Goal: Check status: Check status

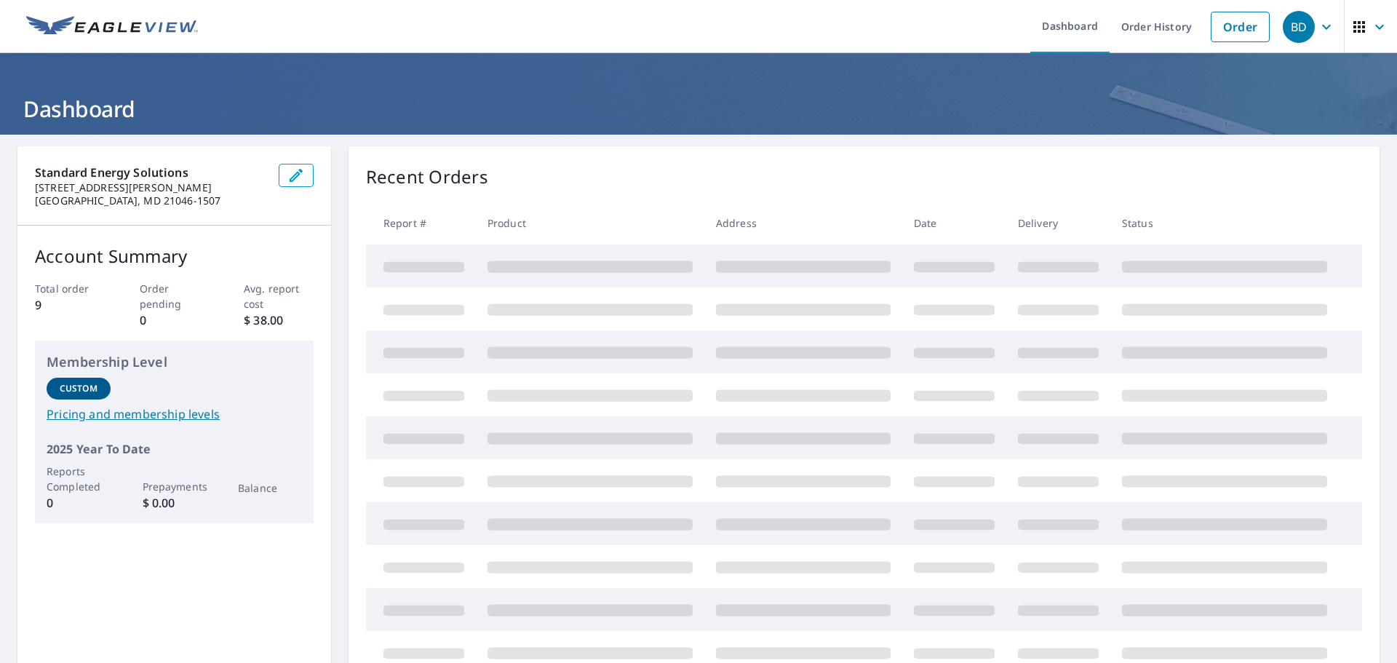
click at [862, 23] on ul "Dashboard Order History Order" at bounding box center [742, 26] width 1070 height 53
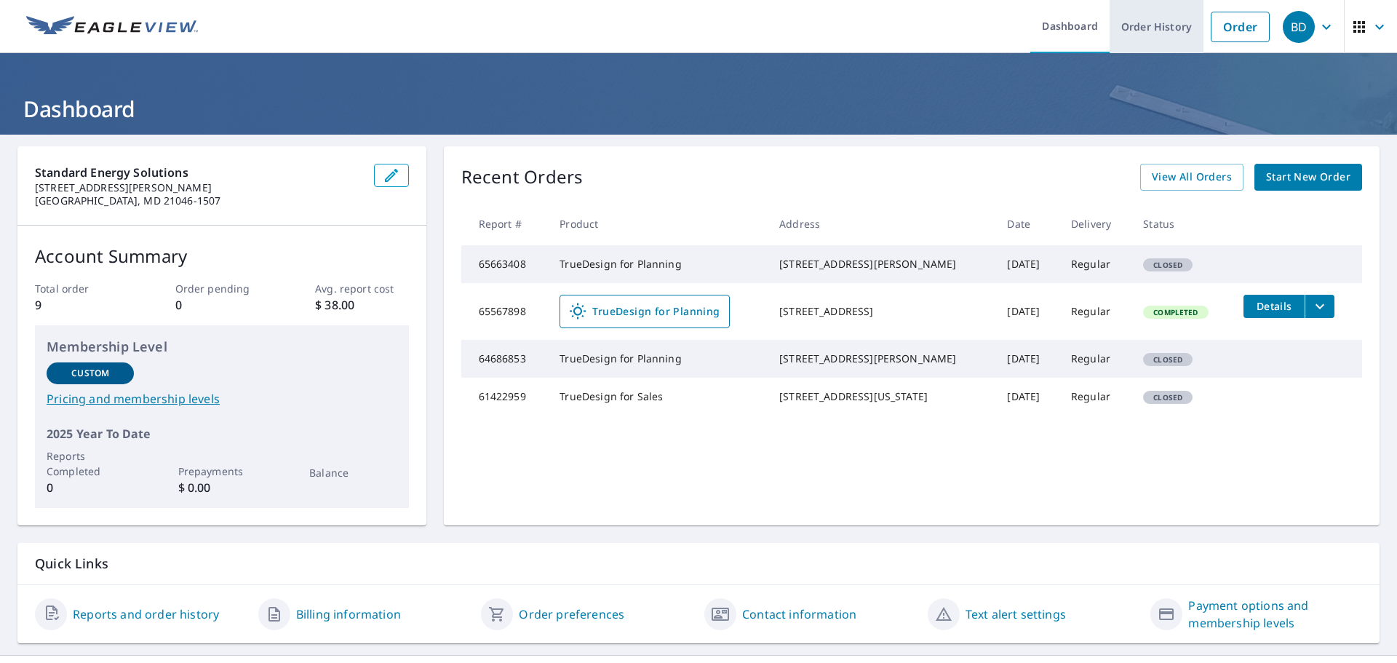
click at [1158, 29] on link "Order History" at bounding box center [1157, 26] width 94 height 53
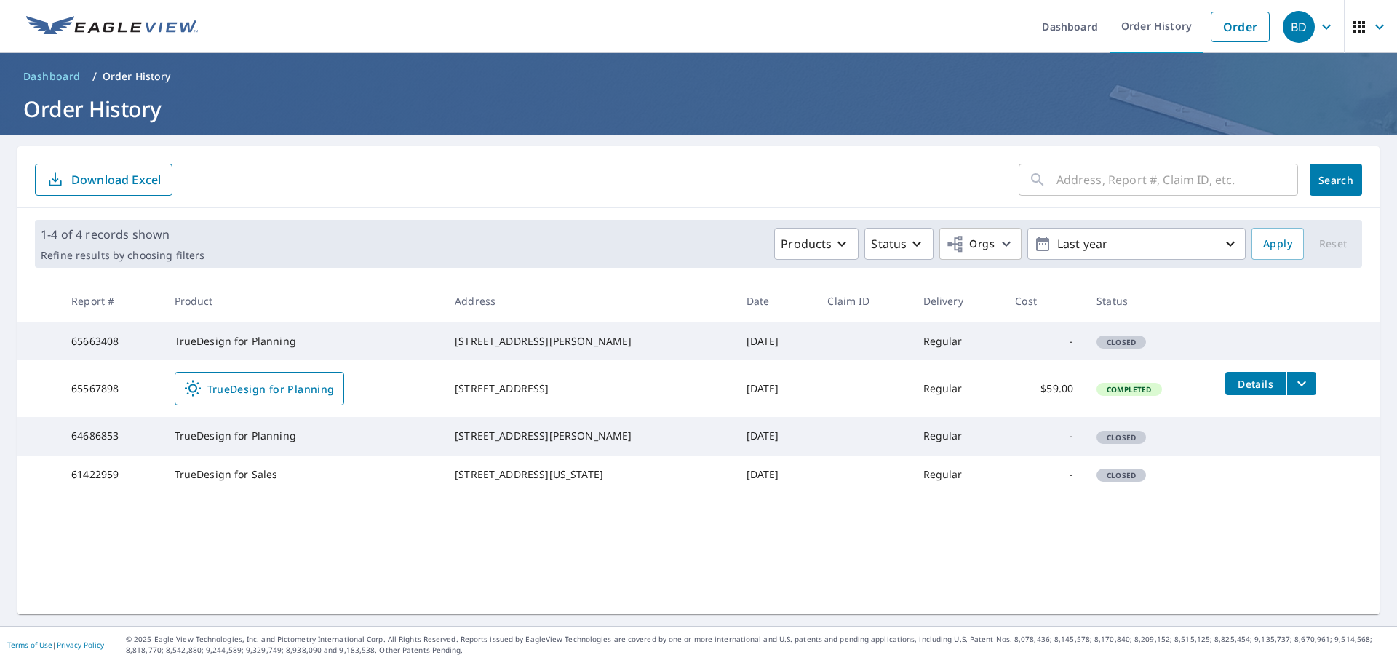
click at [1099, 180] on input "text" at bounding box center [1178, 179] width 242 height 41
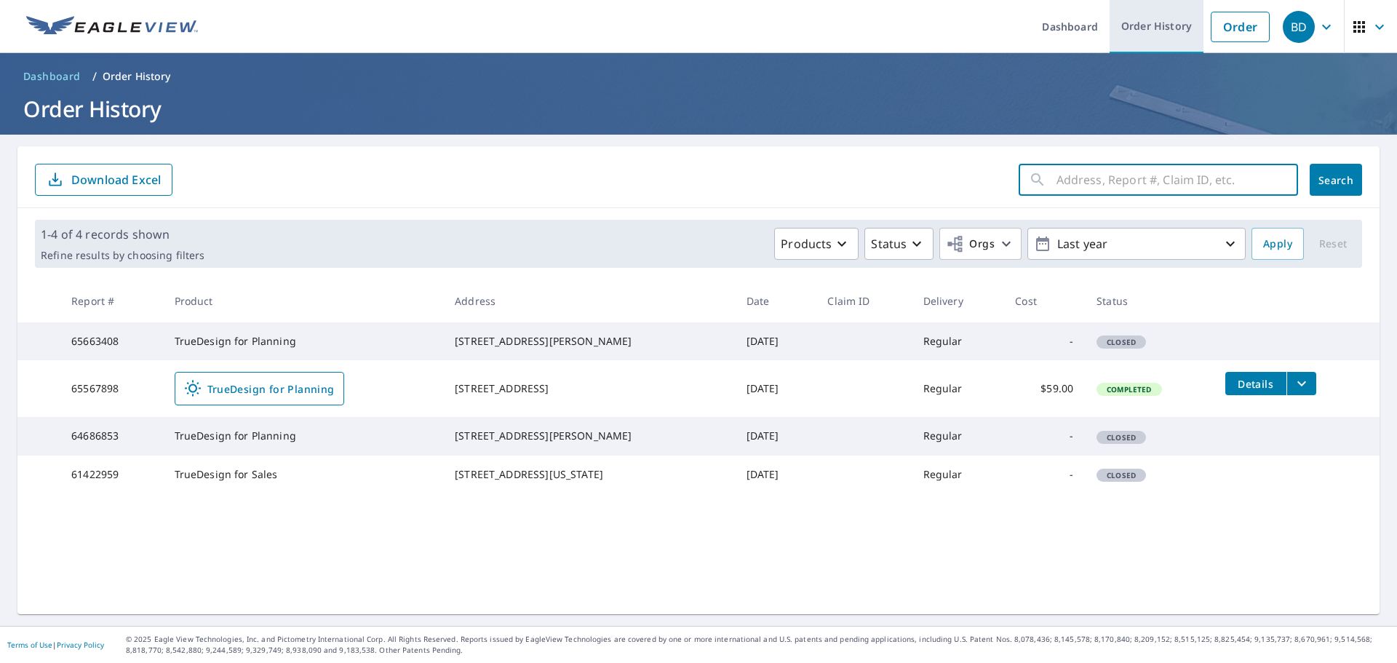
click at [1162, 27] on link "Order History" at bounding box center [1157, 26] width 94 height 53
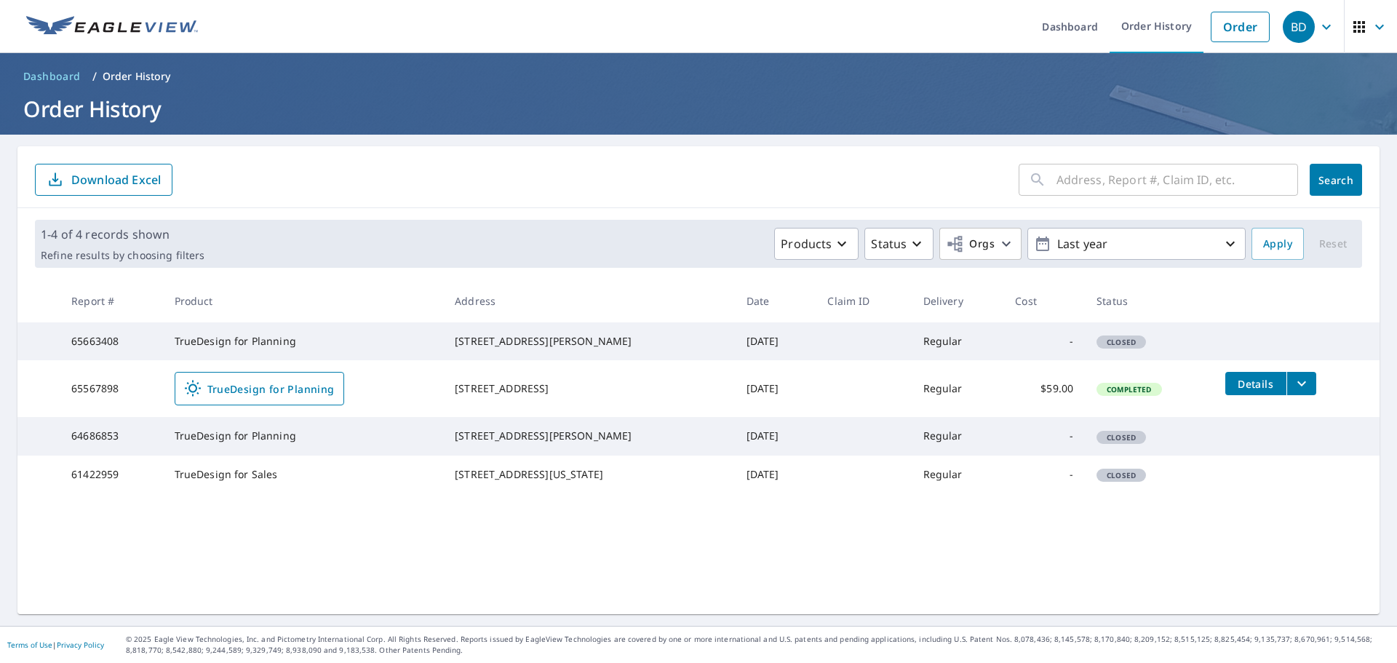
click at [1065, 179] on input "text" at bounding box center [1178, 179] width 242 height 41
type input "592 apple valley"
click button "Search" at bounding box center [1336, 180] width 52 height 32
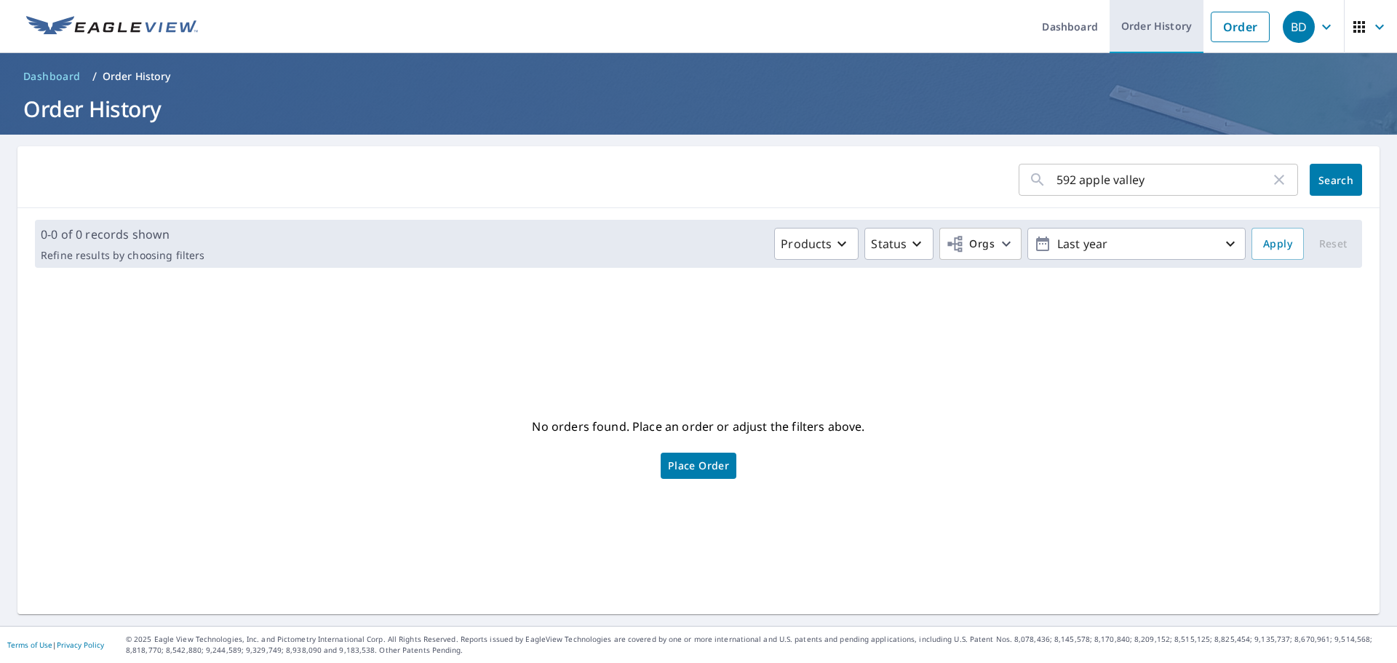
click at [1165, 24] on link "Order History" at bounding box center [1157, 26] width 94 height 53
click at [1157, 25] on link "Order History" at bounding box center [1157, 26] width 94 height 53
click at [998, 243] on icon "button" at bounding box center [1006, 243] width 17 height 17
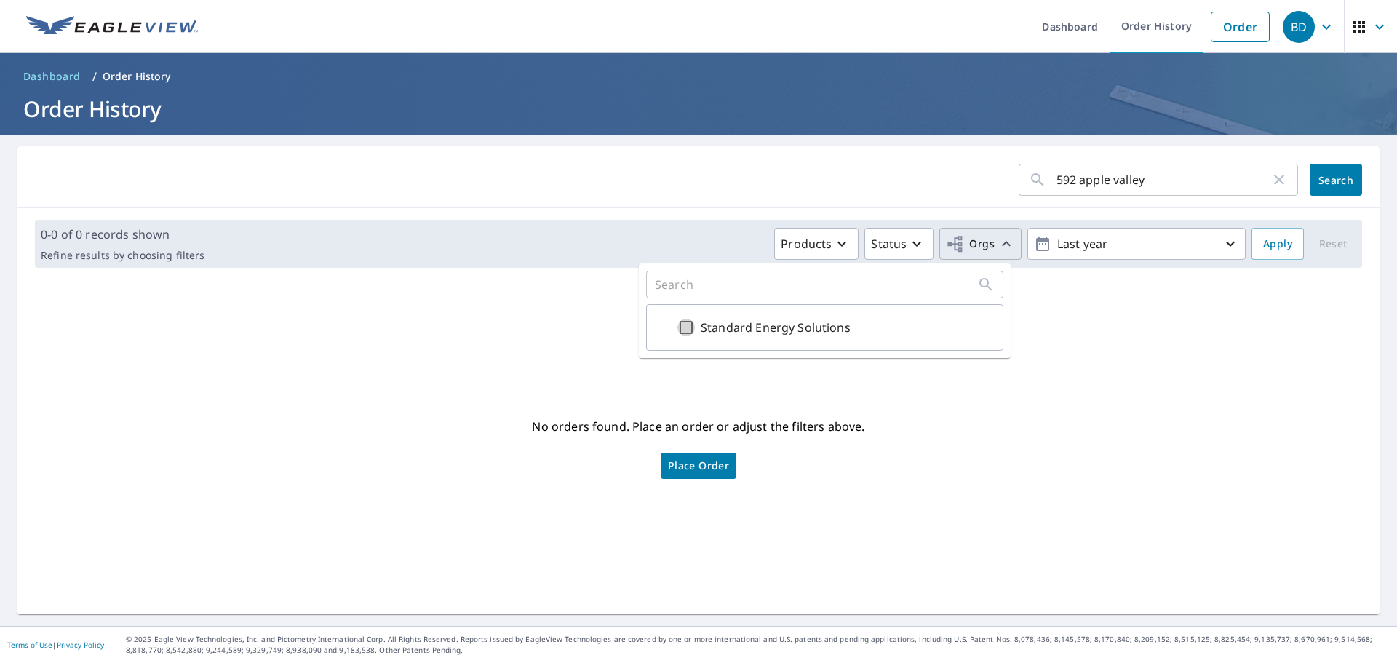
click at [684, 326] on input "Standard Energy Solutions" at bounding box center [685, 327] width 17 height 17
checkbox input "true"
click at [1273, 246] on span "Apply" at bounding box center [1277, 244] width 29 height 18
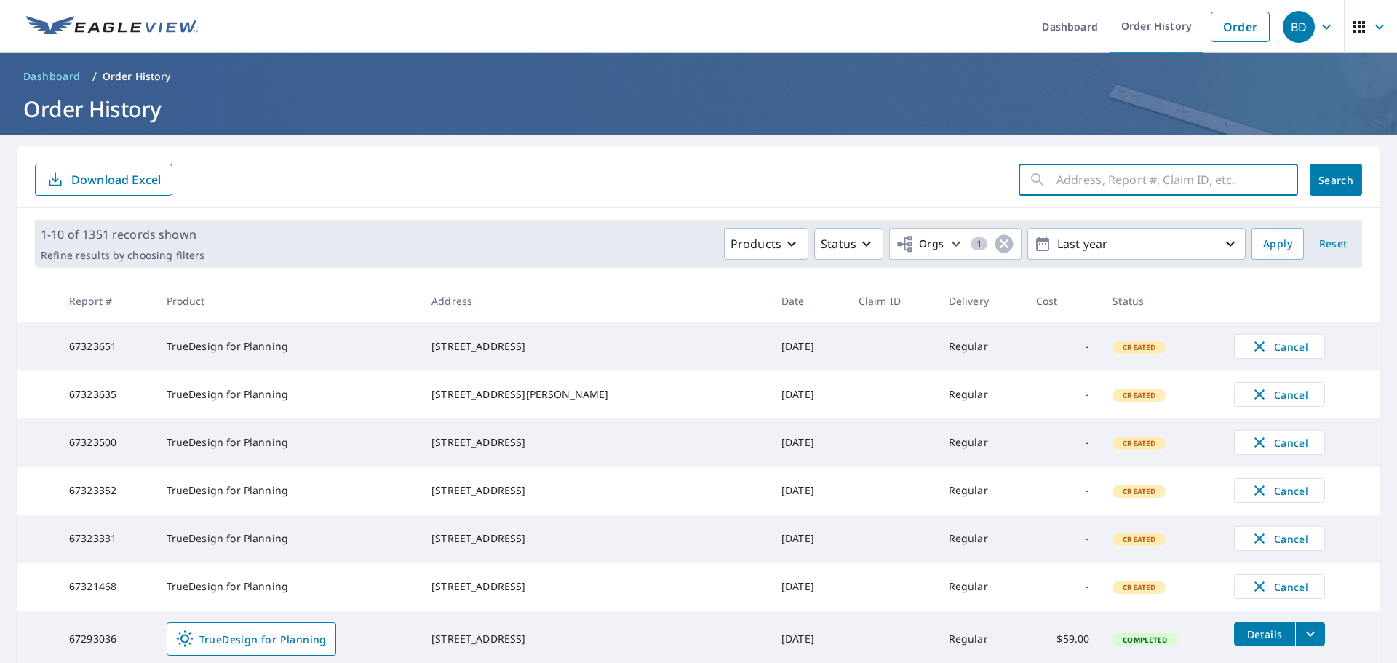
click at [1091, 182] on input "text" at bounding box center [1178, 179] width 242 height 41
click at [1057, 182] on input "text" at bounding box center [1178, 179] width 242 height 41
type input "592 apple valley"
click at [1321, 179] on span "Search" at bounding box center [1335, 180] width 29 height 14
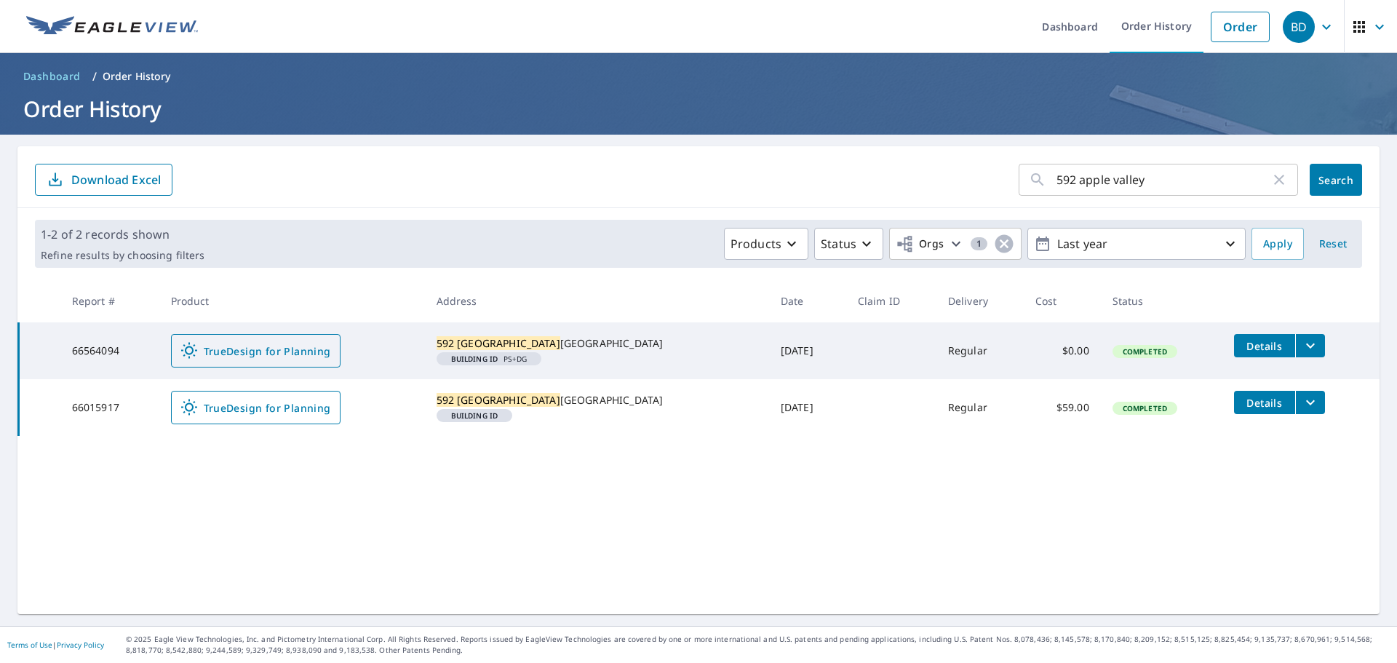
click at [273, 354] on span "TrueDesign for Planning" at bounding box center [255, 350] width 151 height 17
